Goal: Information Seeking & Learning: Learn about a topic

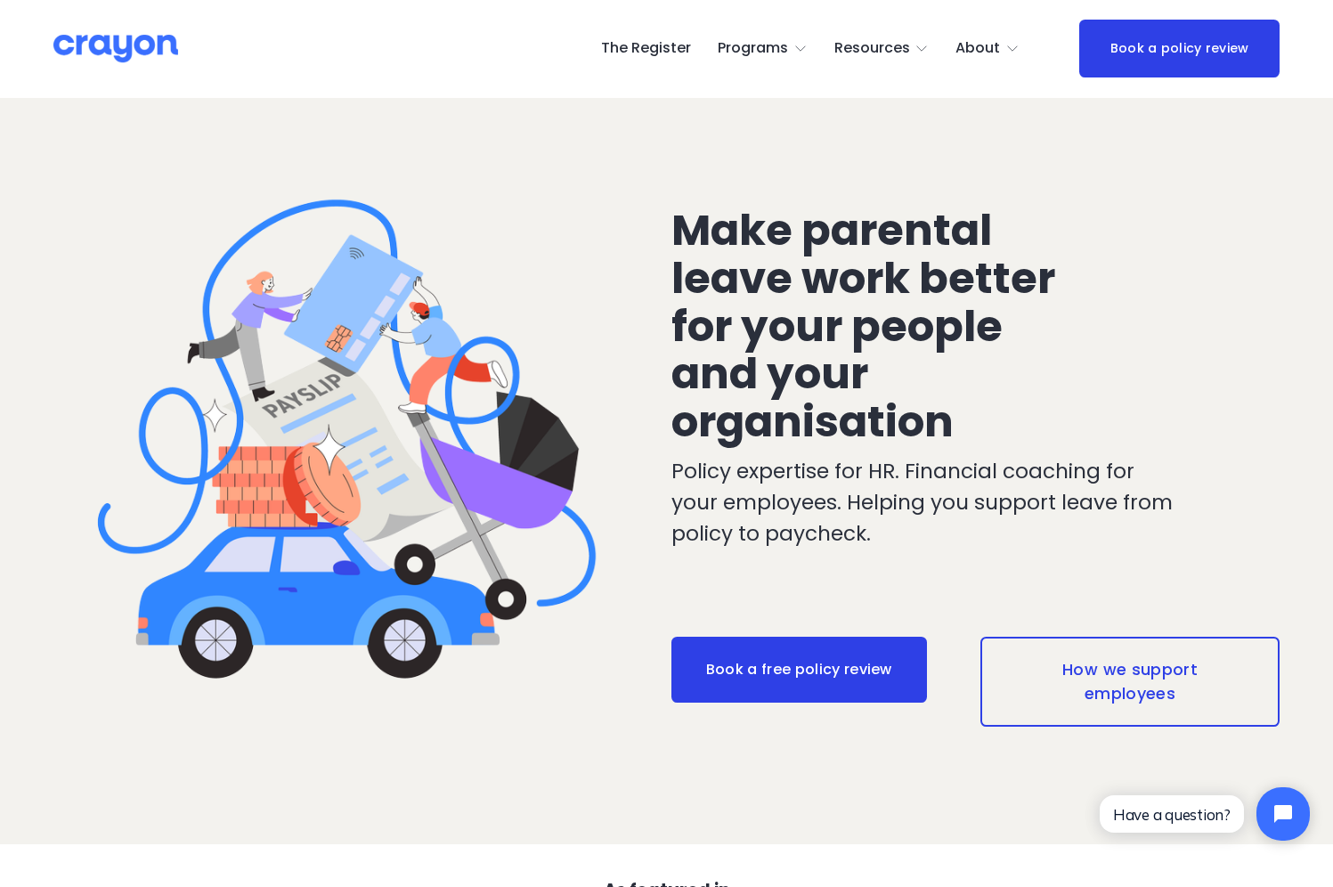
click at [0, 0] on span "Pulse: Annual Financial Health Check" at bounding box center [0, 0] width 0 height 0
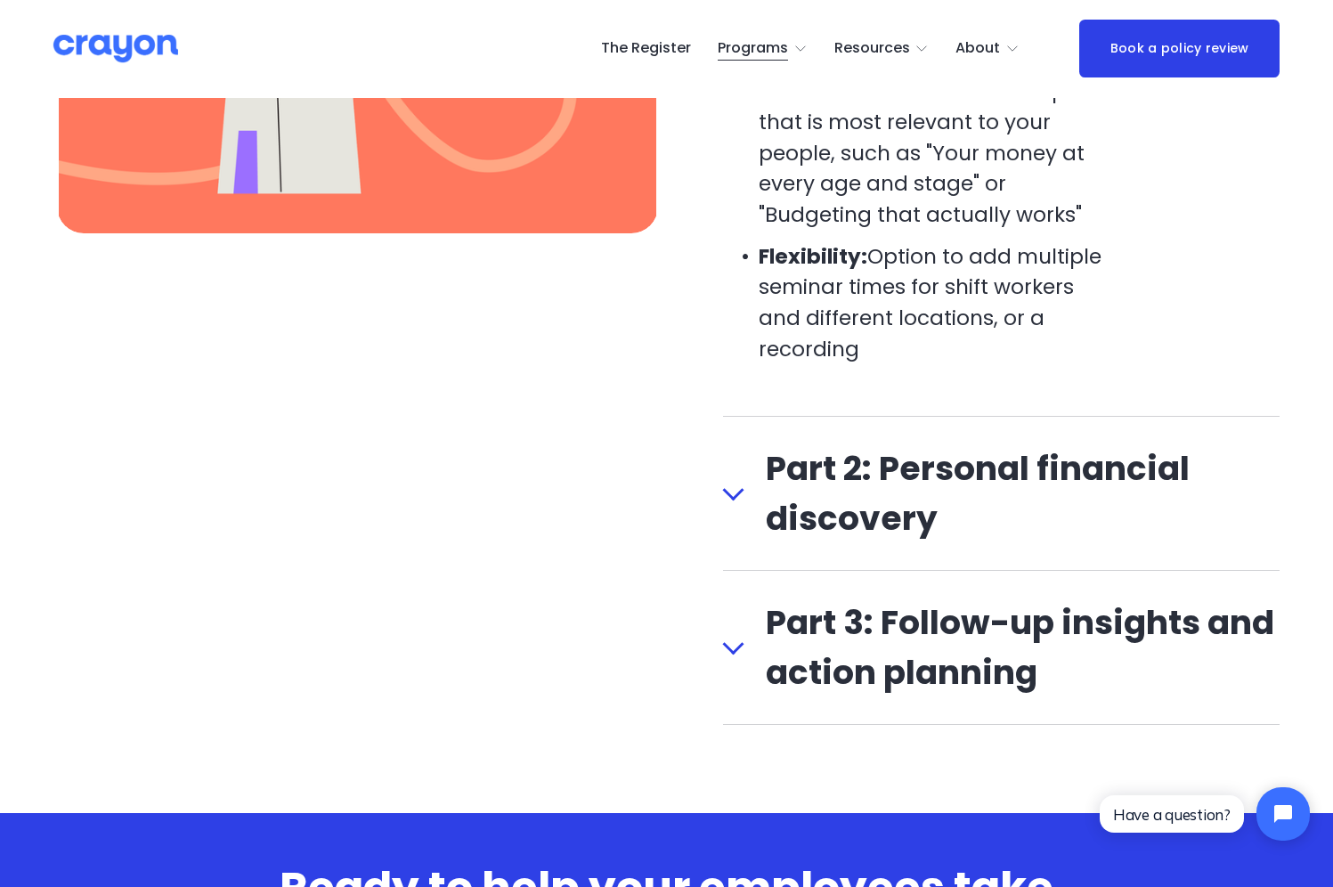
scroll to position [2137, 0]
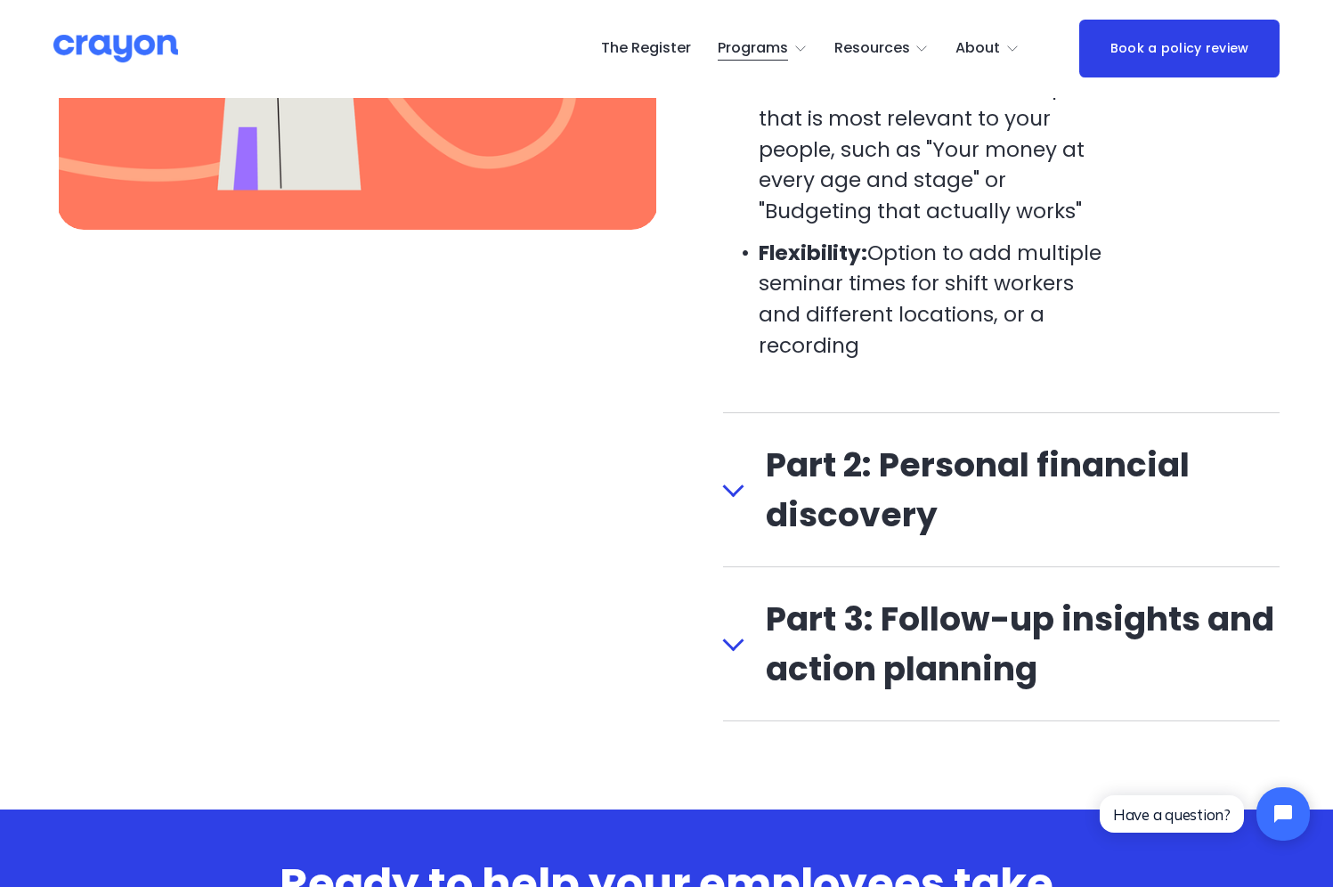
click at [743, 500] on div at bounding box center [733, 489] width 21 height 21
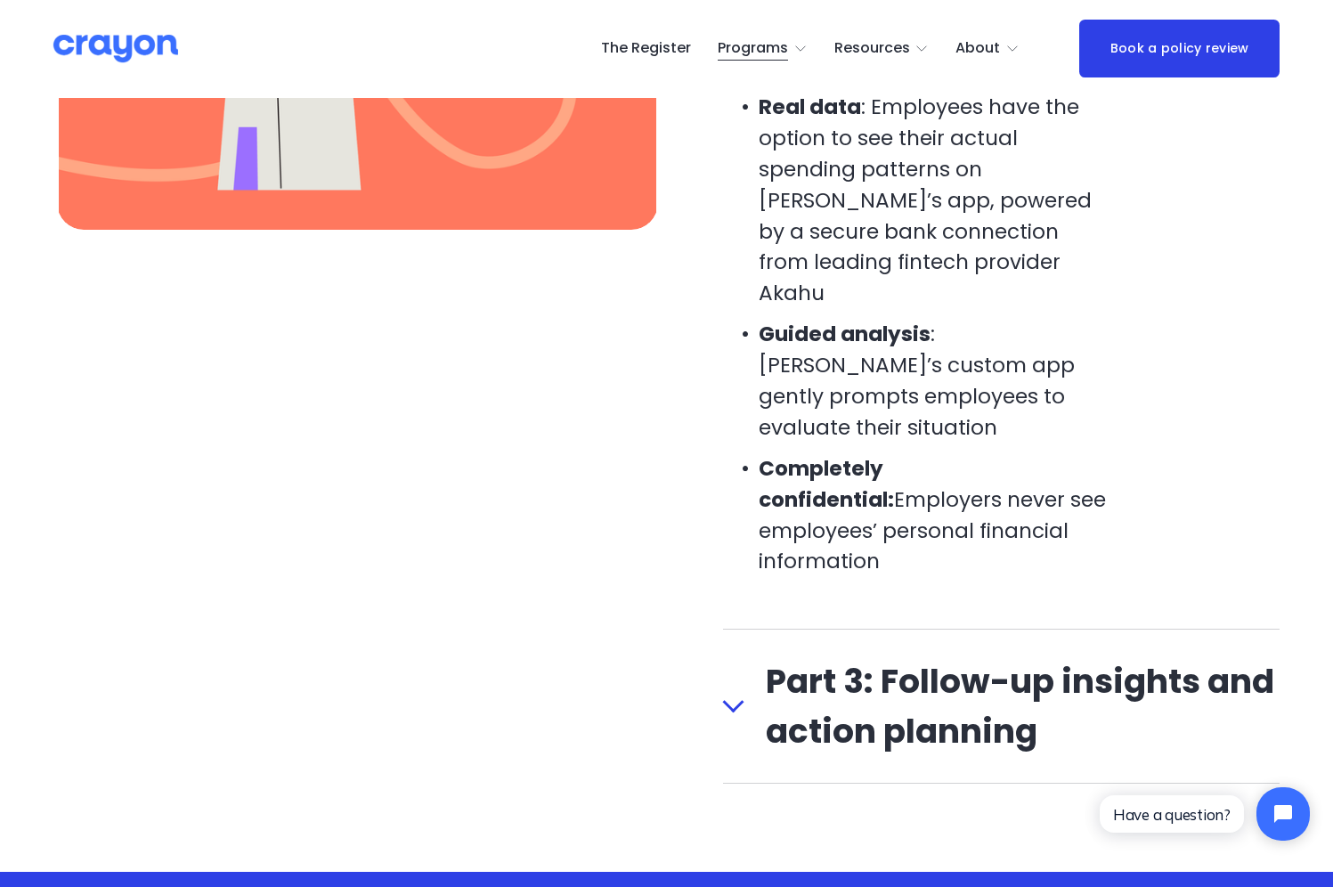
click at [730, 692] on div at bounding box center [733, 702] width 21 height 21
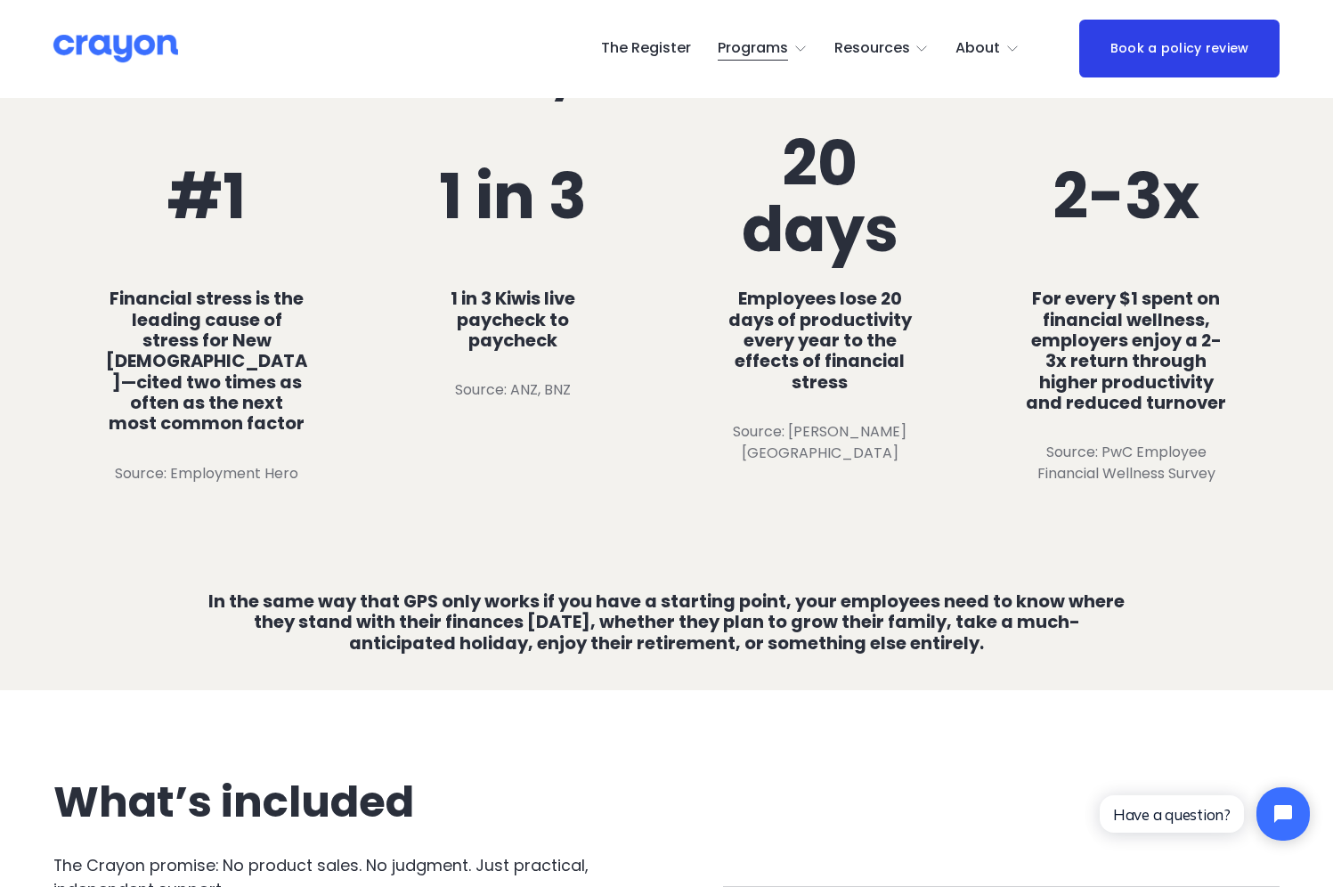
scroll to position [962, 0]
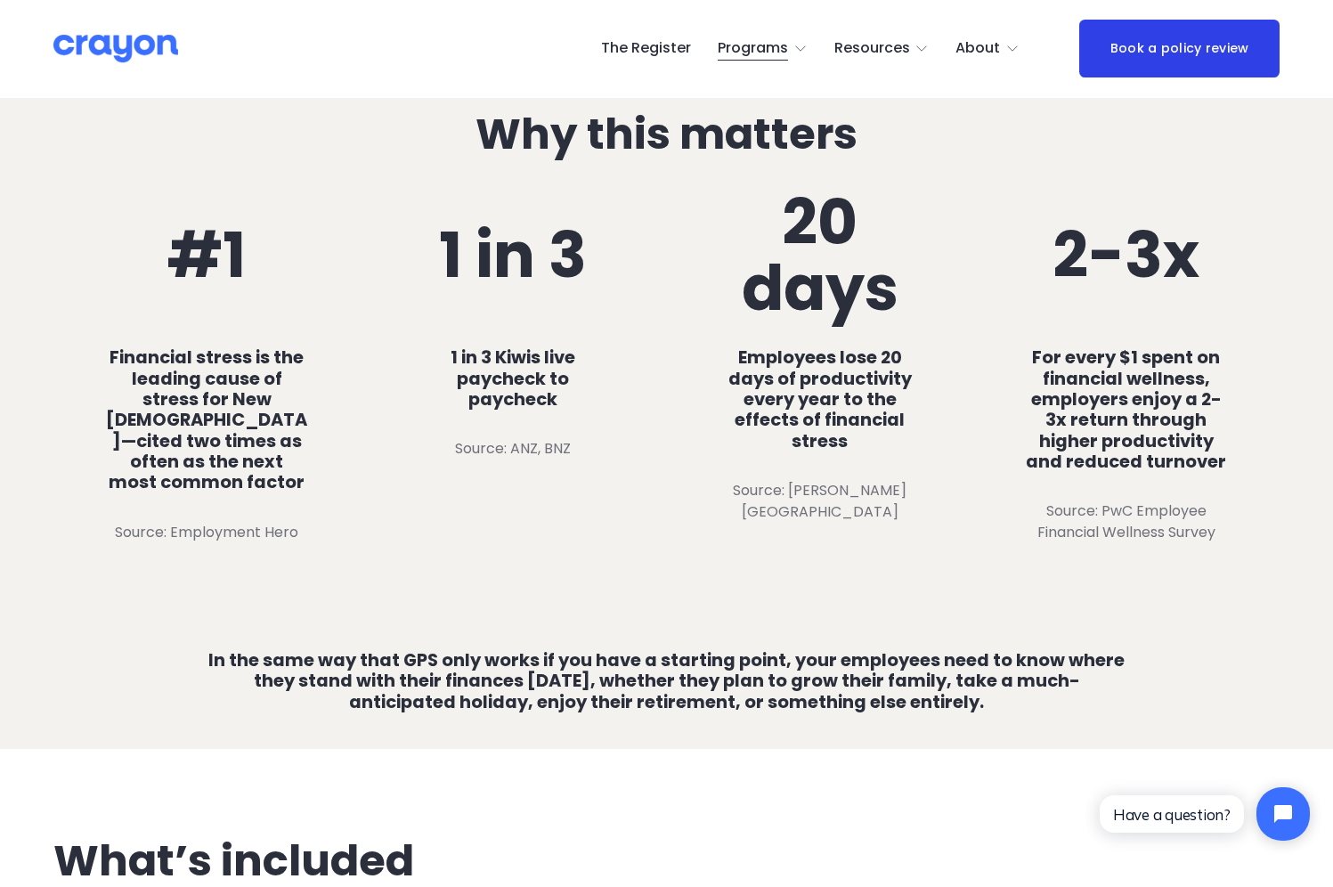
click at [649, 48] on link "The Register" at bounding box center [646, 49] width 90 height 28
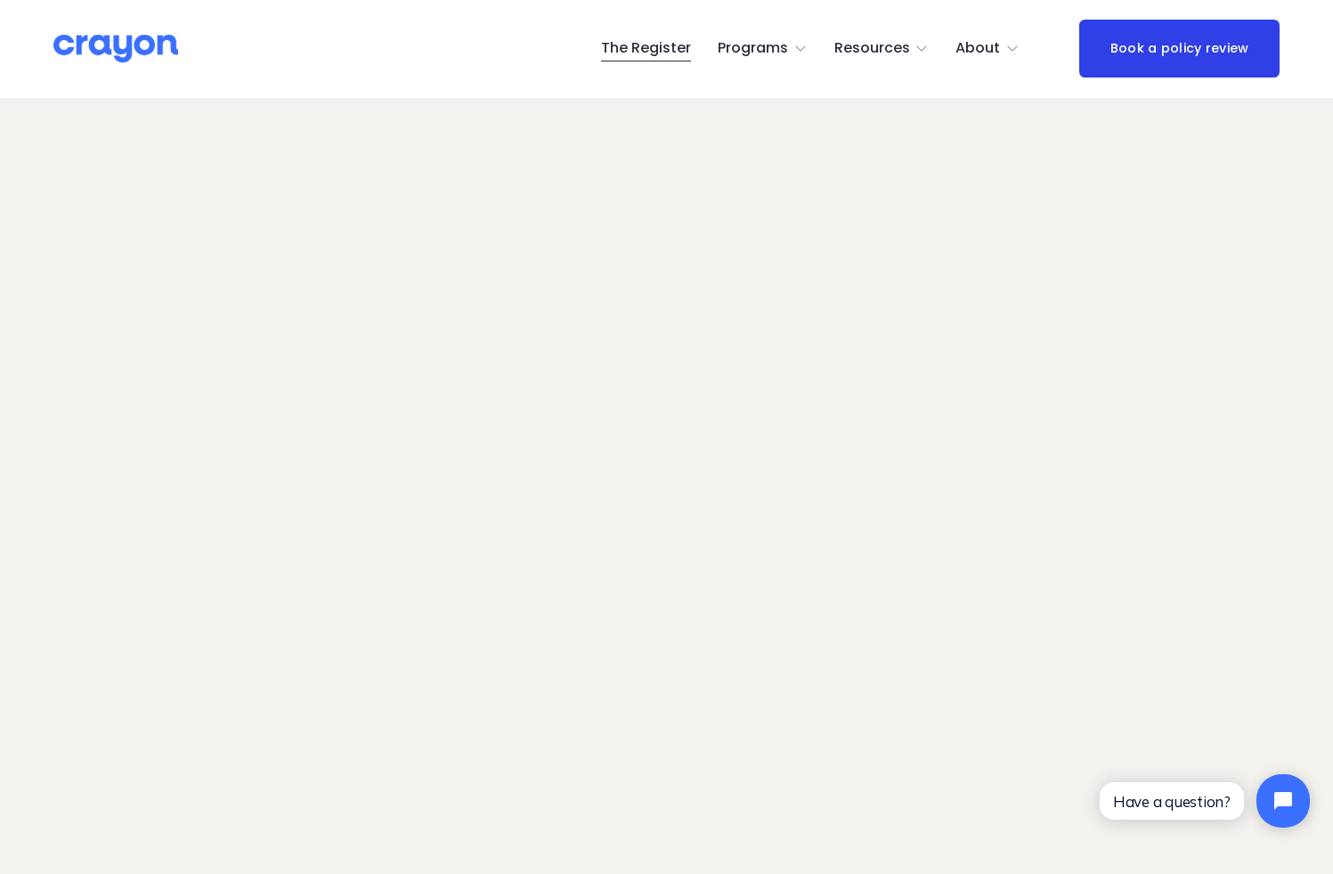
scroll to position [89, 0]
